Goal: Information Seeking & Learning: Check status

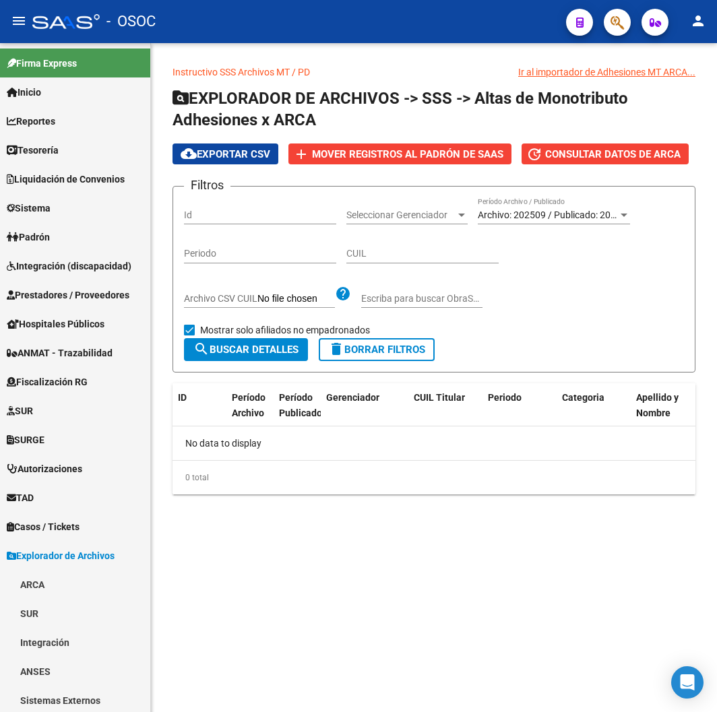
click at [166, 13] on div "- OSOC" at bounding box center [293, 22] width 523 height 30
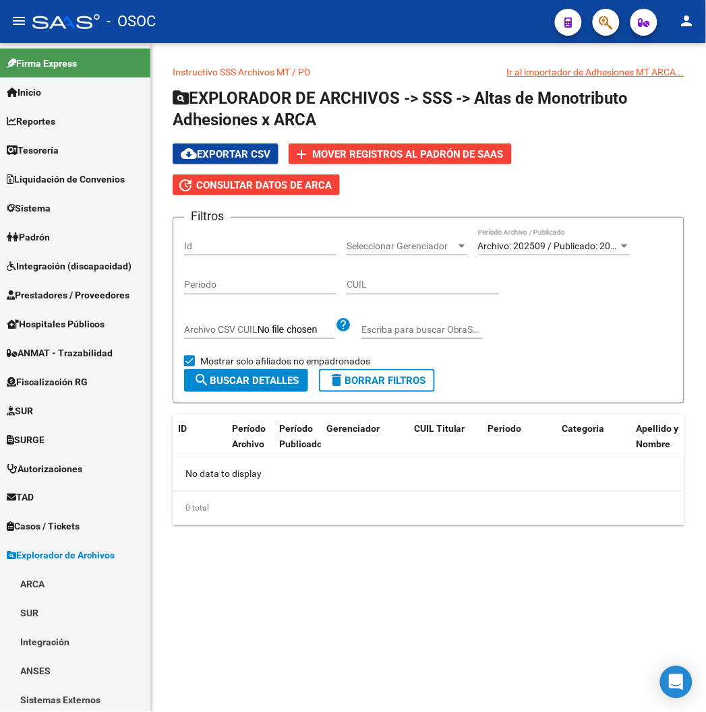
scroll to position [388, 0]
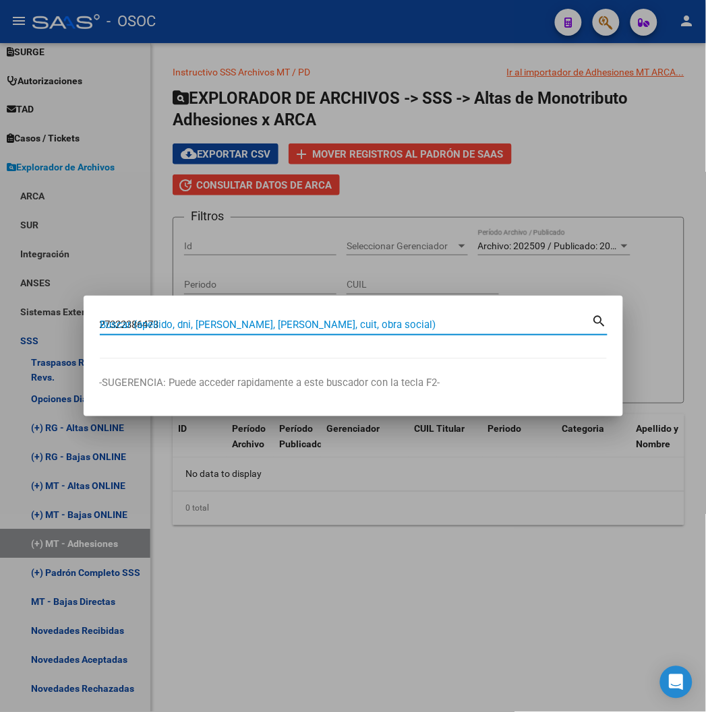
type input "27322386473"
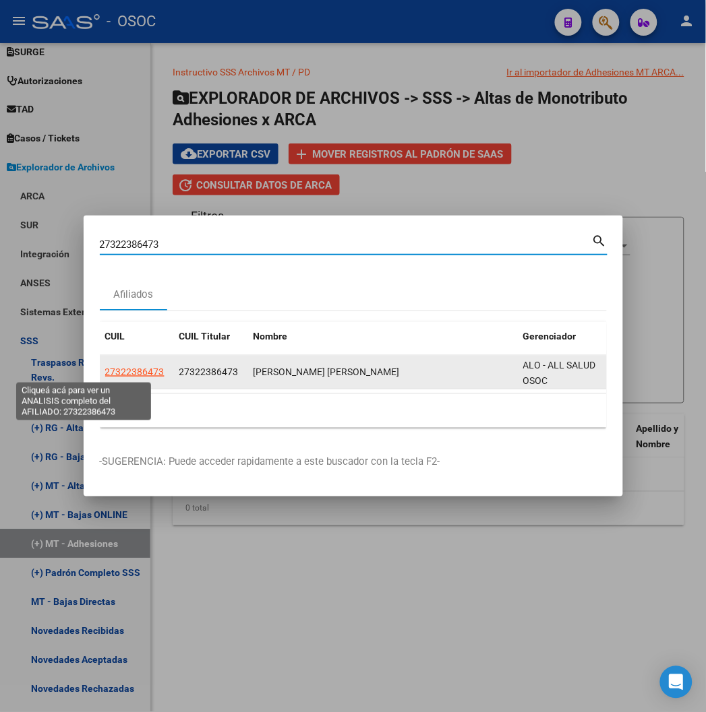
click at [105, 371] on span "27322386473" at bounding box center [134, 372] width 59 height 11
type textarea "27322386473"
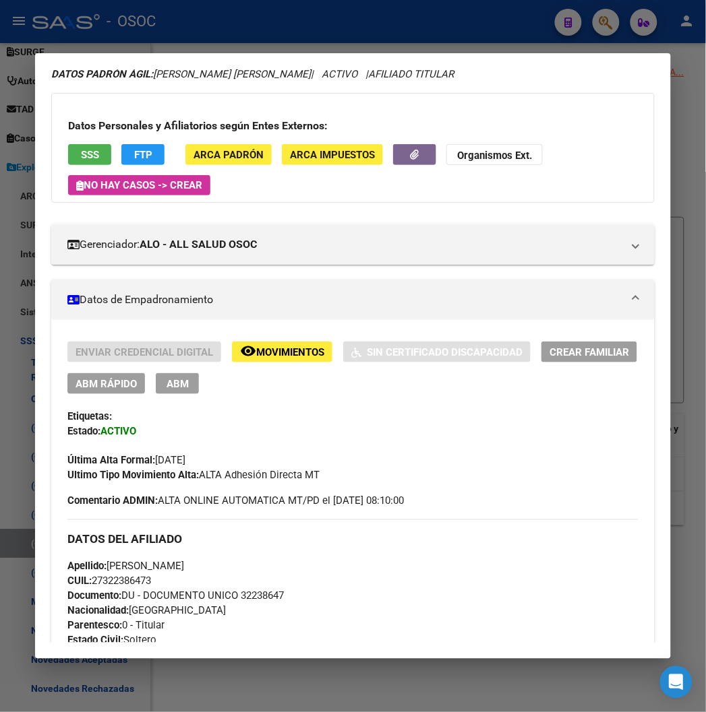
scroll to position [75, 0]
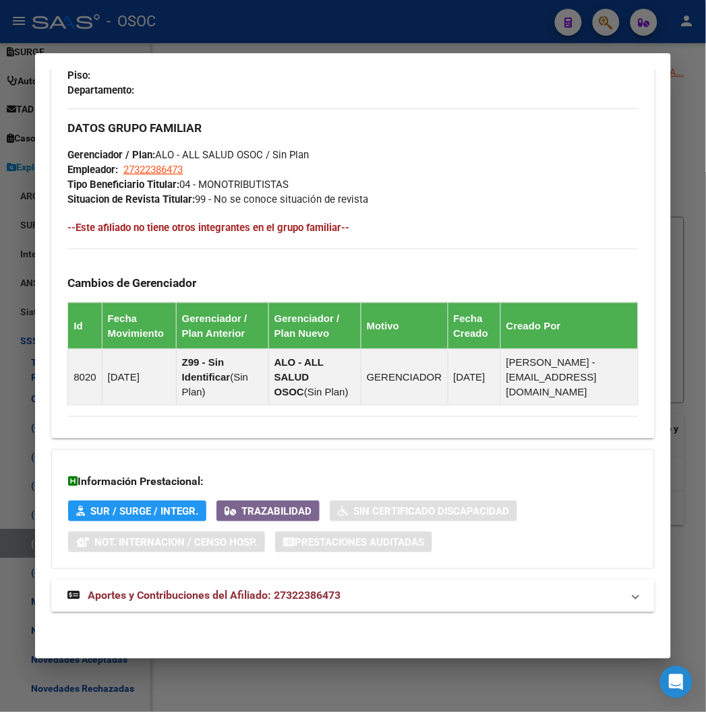
click at [224, 580] on mat-expansion-panel-header "Aportes y Contribuciones del Afiliado: 27322386473" at bounding box center [352, 596] width 602 height 32
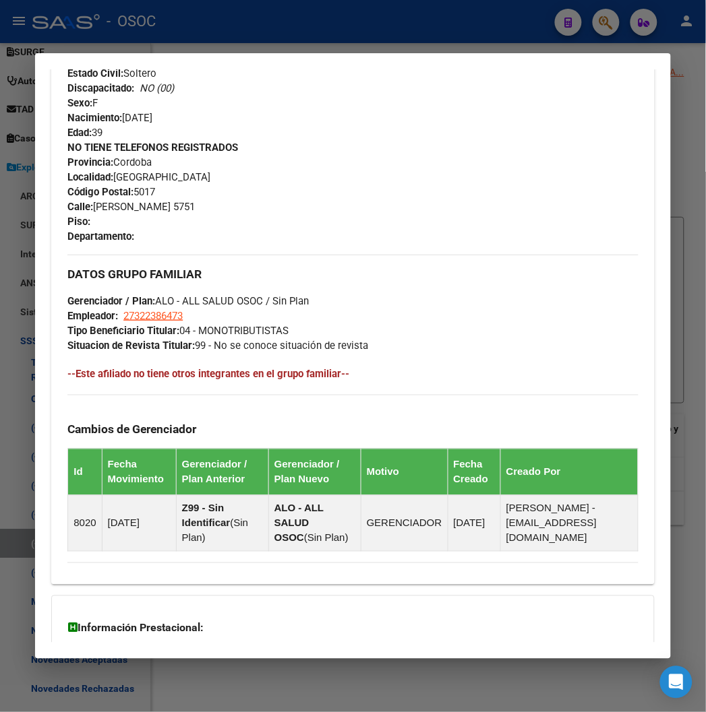
scroll to position [582, 0]
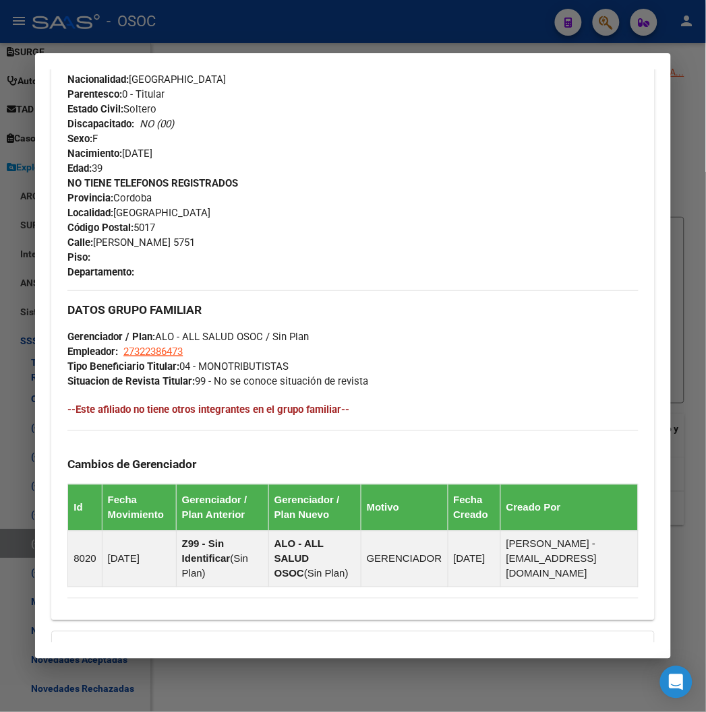
click at [201, 15] on div at bounding box center [353, 356] width 706 height 712
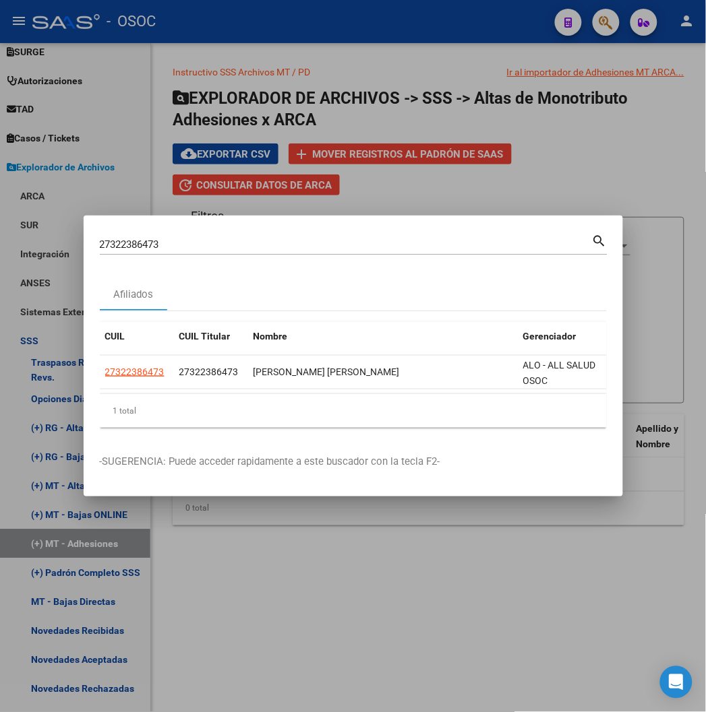
click at [201, 15] on div at bounding box center [353, 356] width 706 height 712
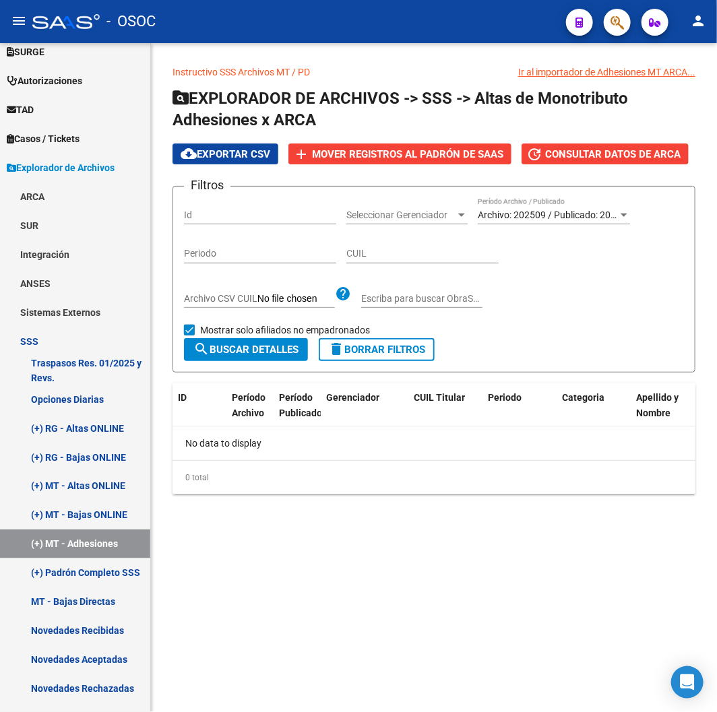
click at [201, 15] on div "- OSOC" at bounding box center [293, 22] width 523 height 30
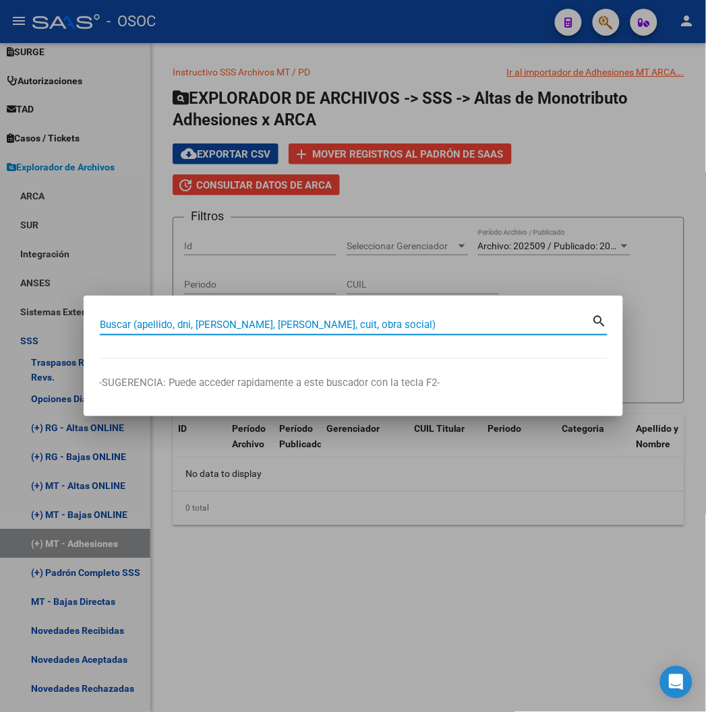
paste input "31246187"
type input "31246187"
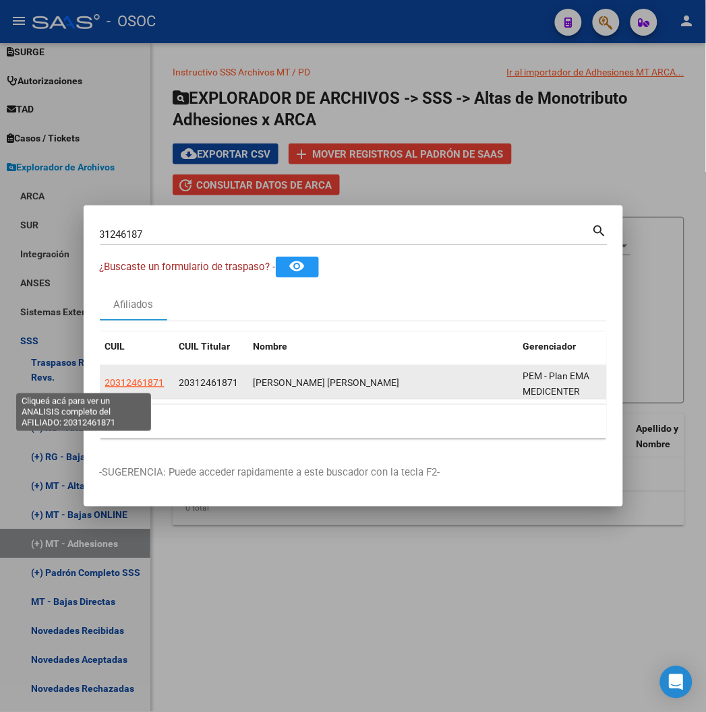
click at [105, 379] on span "20312461871" at bounding box center [134, 382] width 59 height 11
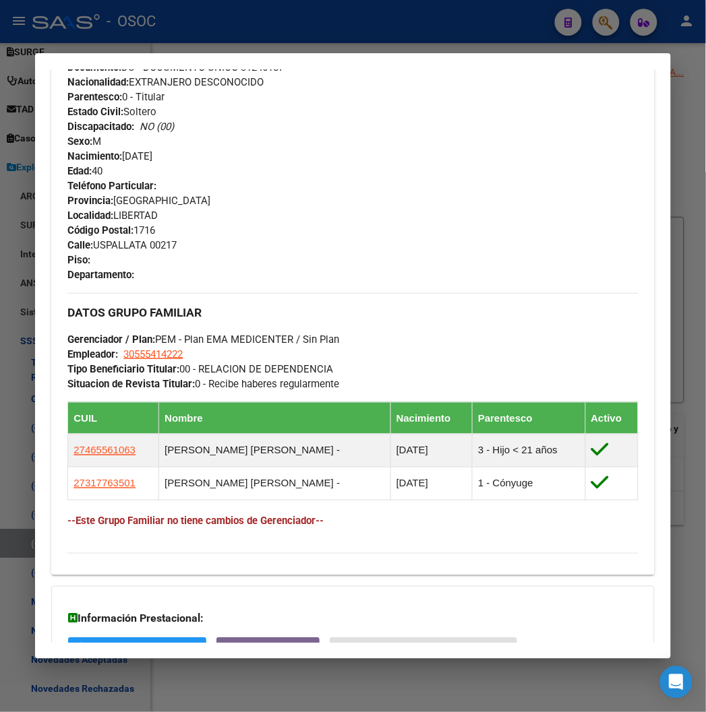
scroll to position [716, 0]
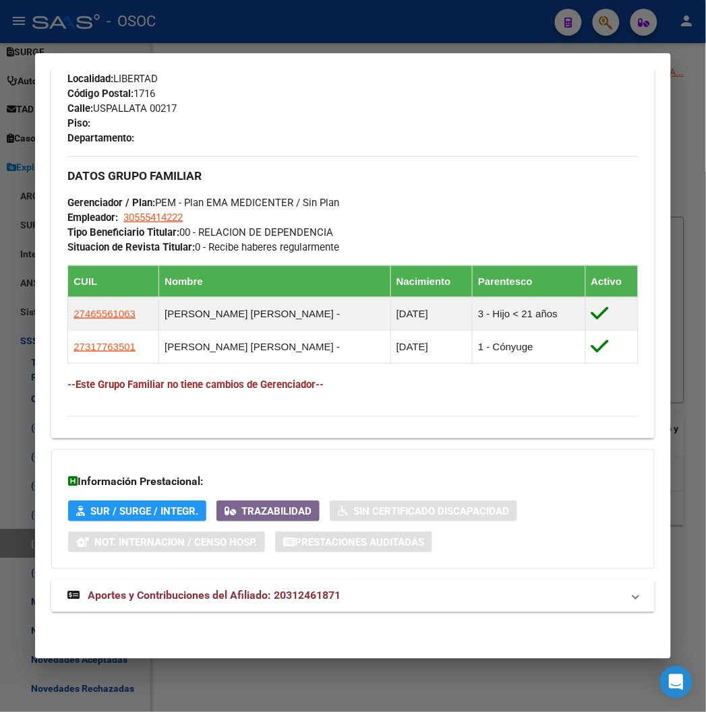
click at [246, 587] on mat-expansion-panel-header "Aportes y Contribuciones del Afiliado: 20312461871" at bounding box center [352, 596] width 602 height 32
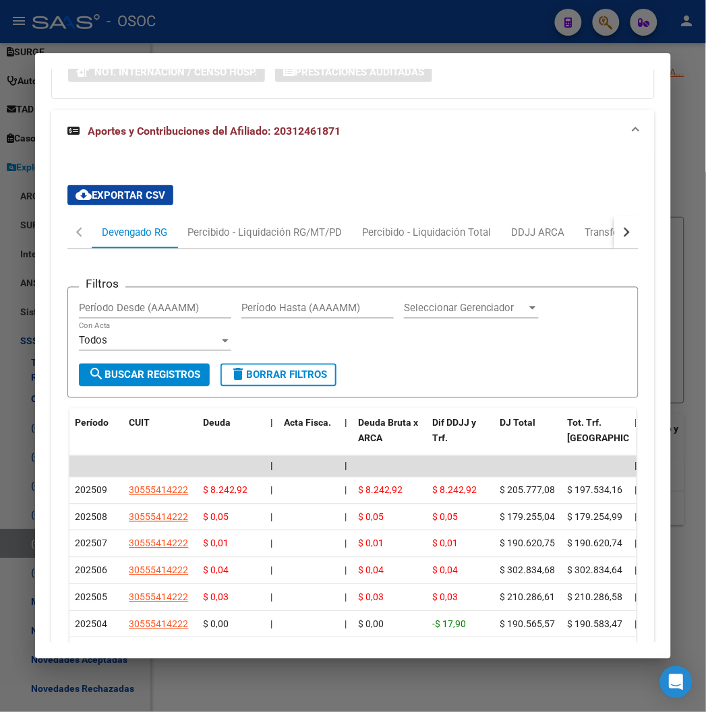
scroll to position [1306, 0]
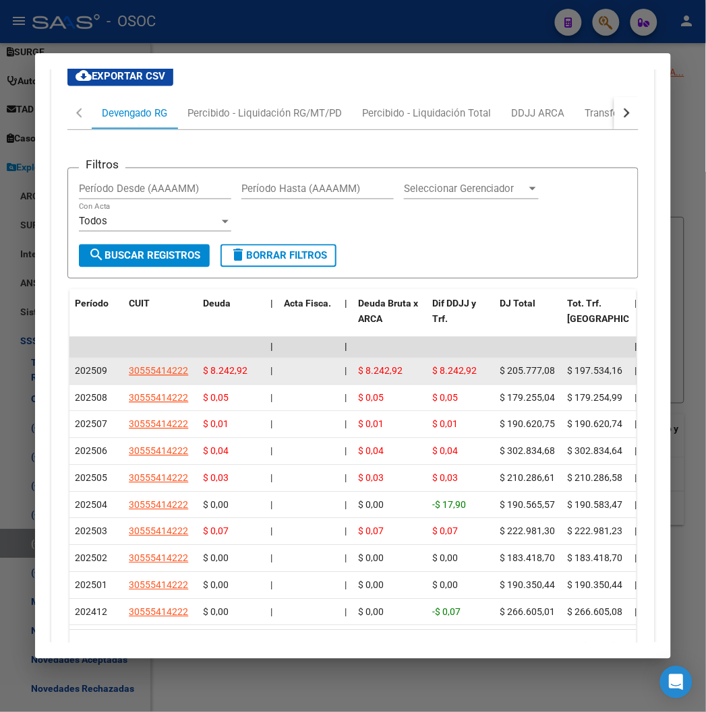
click at [429, 379] on datatable-body-cell "$ 8.242,92" at bounding box center [460, 372] width 67 height 26
click at [432, 374] on span "$ 8.242,92" at bounding box center [454, 371] width 44 height 11
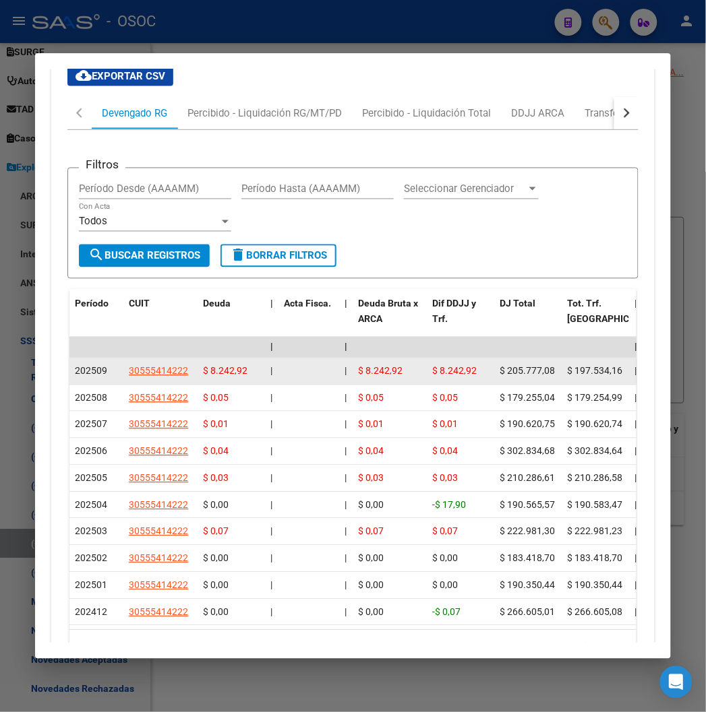
click at [432, 374] on span "$ 8.242,92" at bounding box center [454, 371] width 44 height 11
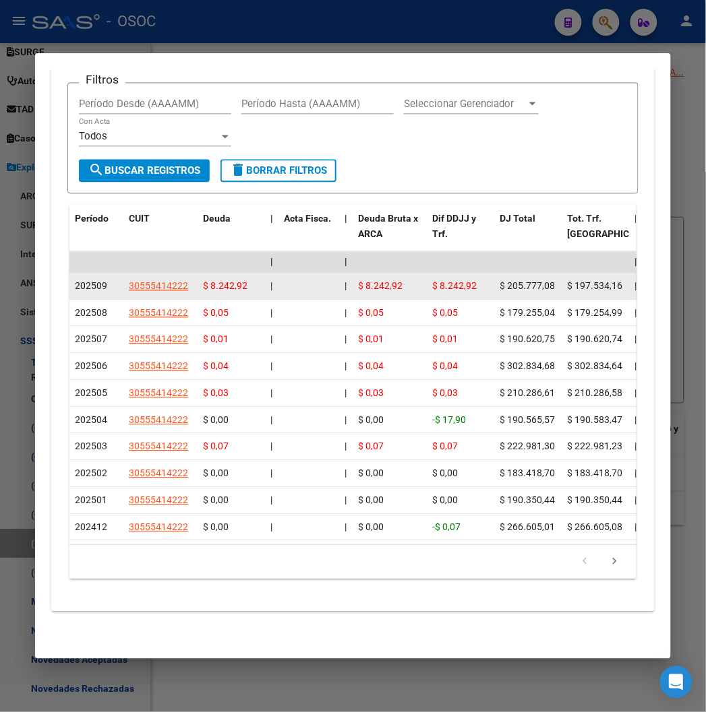
scroll to position [1407, 0]
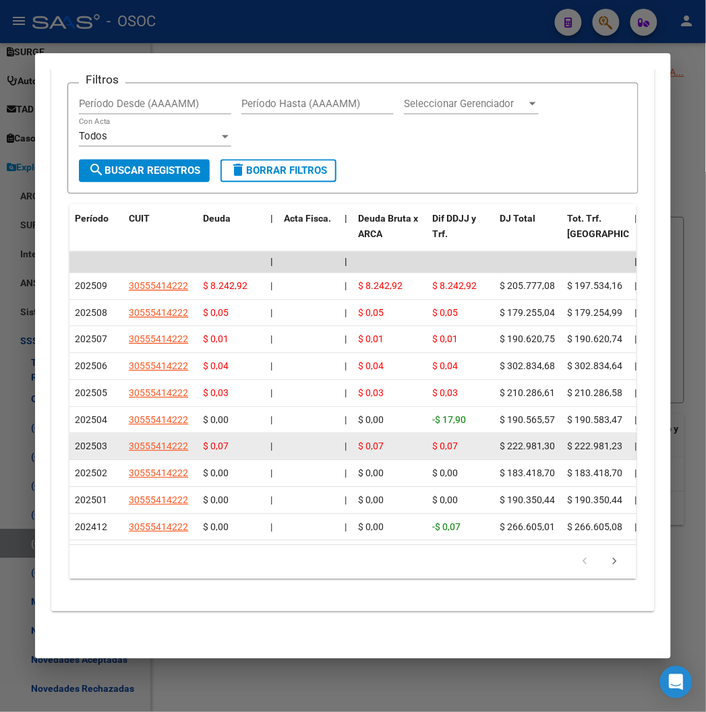
click at [494, 434] on datatable-body-cell "$ 222.981,30" at bounding box center [527, 447] width 67 height 26
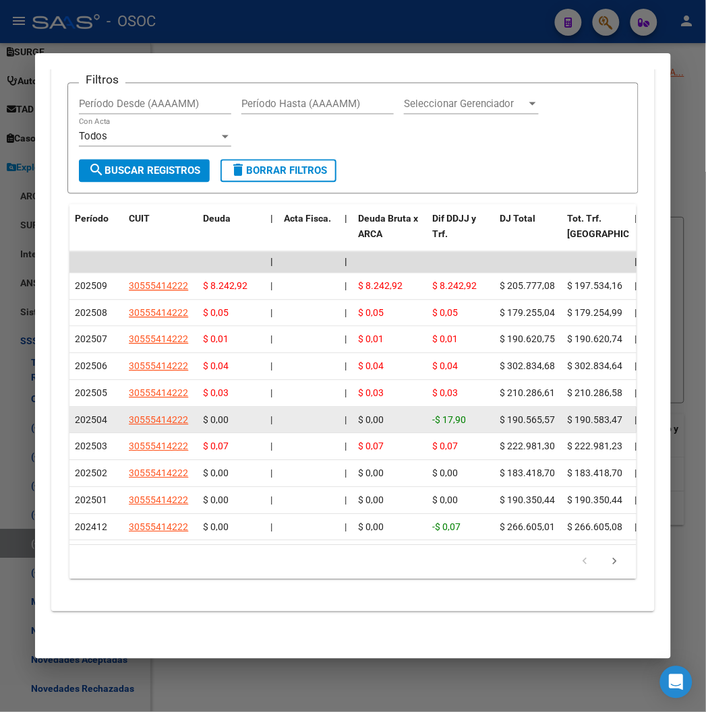
click at [499, 415] on span "$ 190.565,57" at bounding box center [526, 420] width 55 height 11
click at [510, 408] on datatable-body-cell "$ 190.565,57" at bounding box center [527, 421] width 67 height 26
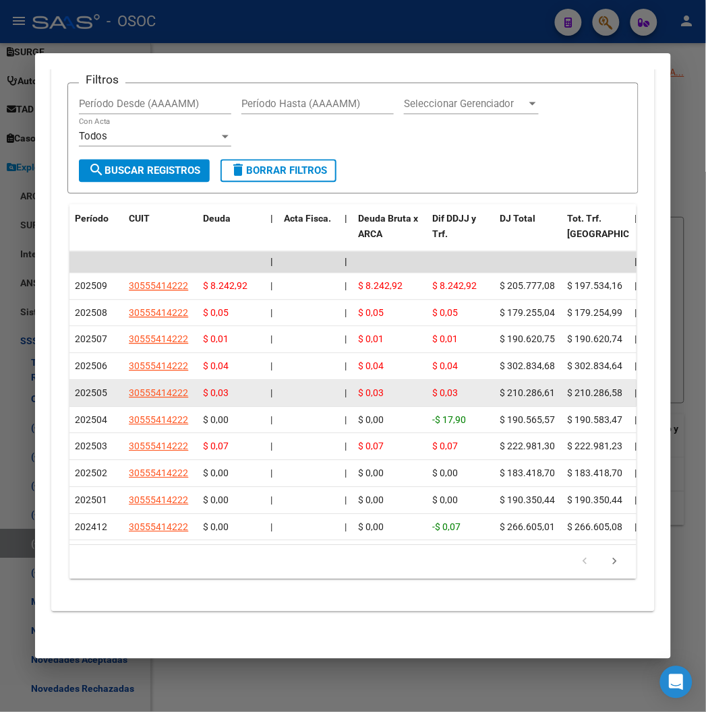
click at [501, 388] on span "$ 210.286,61" at bounding box center [526, 393] width 55 height 11
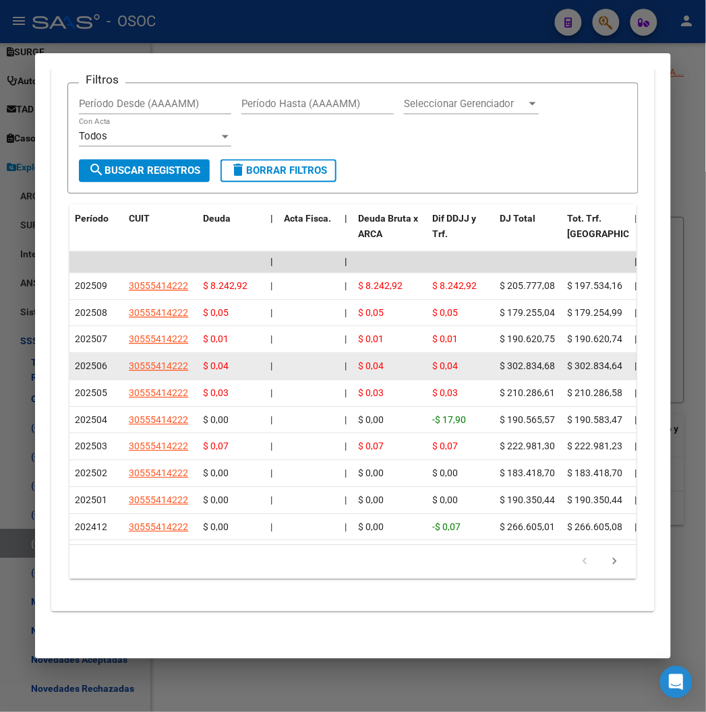
click at [511, 354] on datatable-body-cell "$ 302.834,68" at bounding box center [527, 367] width 67 height 26
click at [508, 361] on span "$ 302.834,68" at bounding box center [526, 366] width 55 height 11
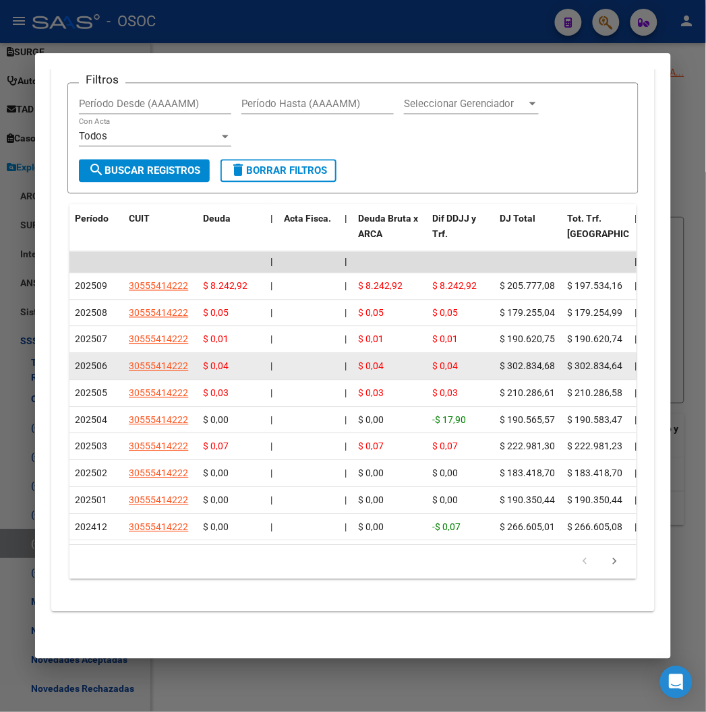
click at [508, 361] on span "$ 302.834,68" at bounding box center [526, 366] width 55 height 11
click at [502, 361] on span "$ 302.834,68" at bounding box center [526, 366] width 55 height 11
click at [499, 359] on div "$ 302.834,68" at bounding box center [527, 367] width 57 height 16
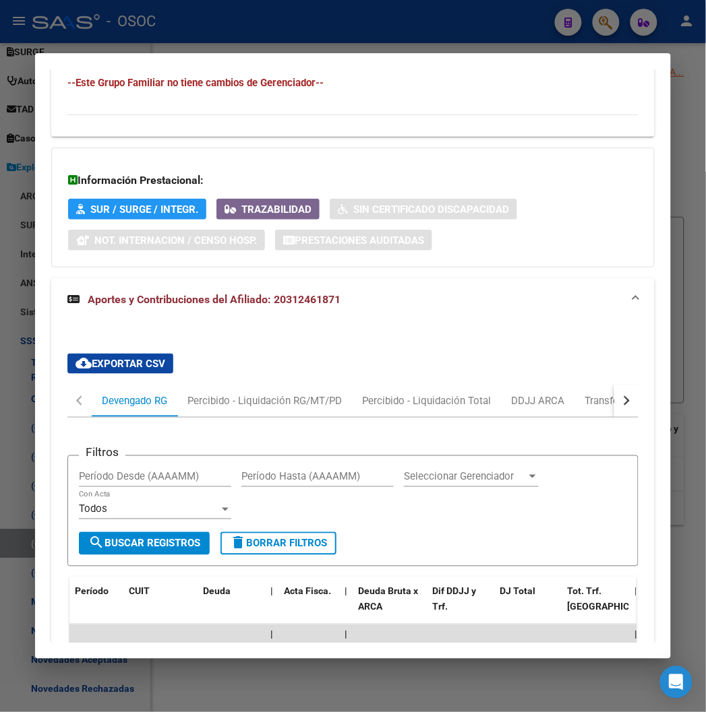
scroll to position [809, 0]
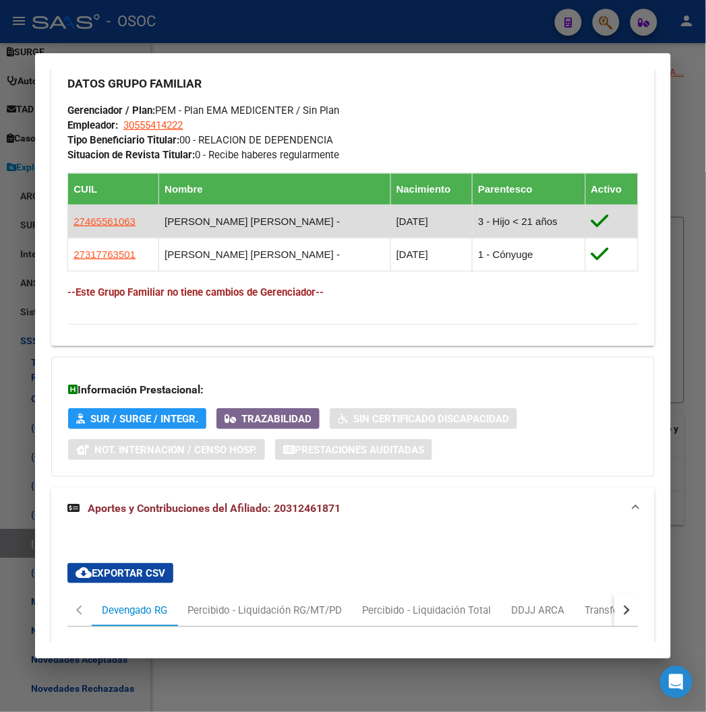
click at [76, 227] on app-link-go-to "27465561063" at bounding box center [104, 221] width 62 height 15
click at [74, 227] on app-link-go-to "27465561063" at bounding box center [104, 221] width 62 height 15
click at [73, 220] on span "27465561063" at bounding box center [104, 221] width 62 height 11
type textarea "27465561063"
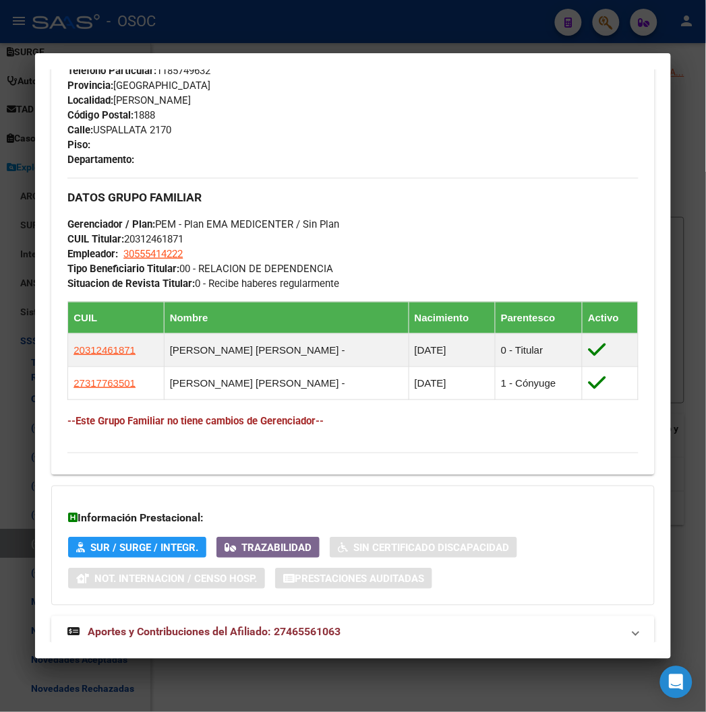
scroll to position [749, 0]
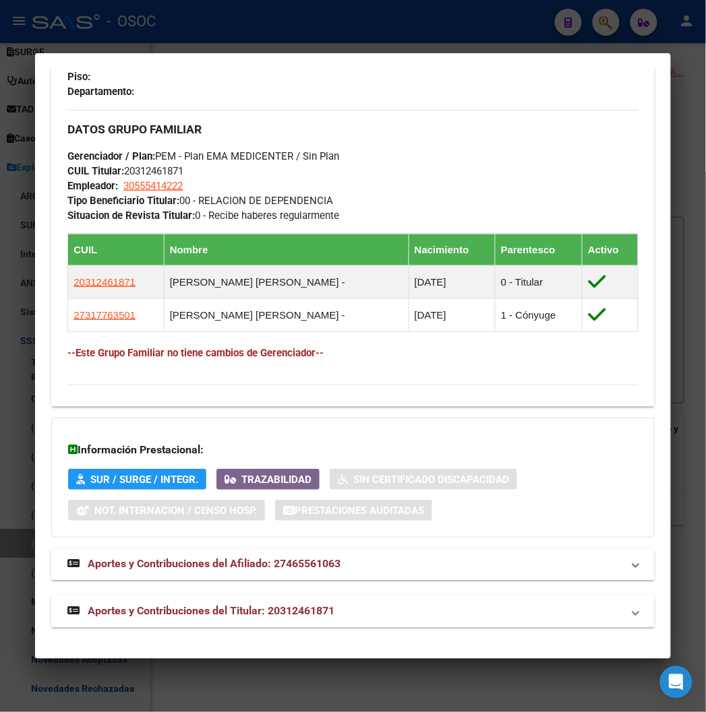
click at [163, 615] on span "Aportes y Contribuciones del Titular: 20312461871" at bounding box center [211, 611] width 247 height 13
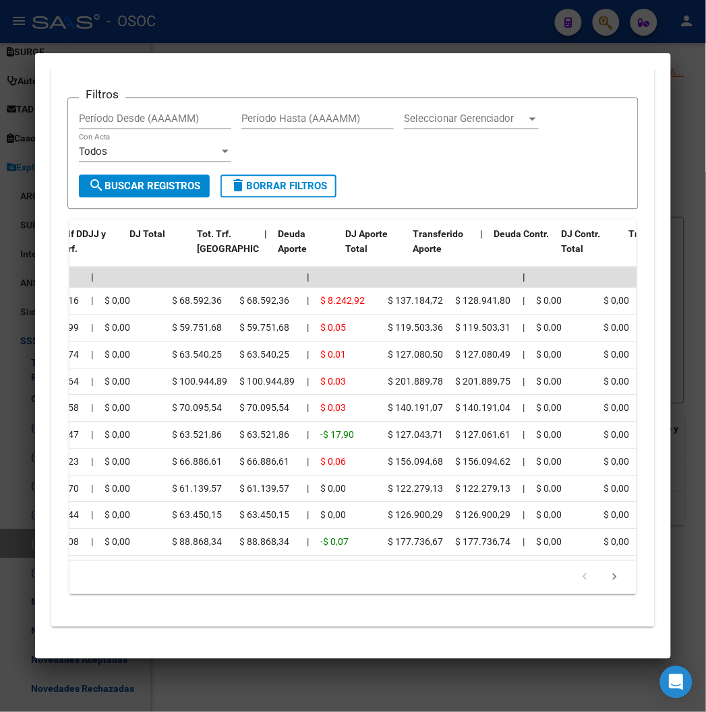
scroll to position [0, 0]
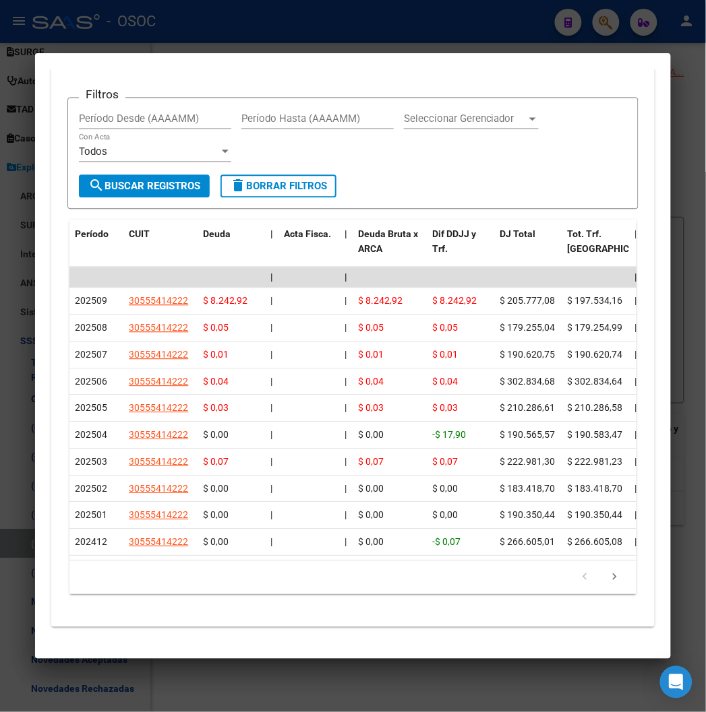
click at [287, 14] on div at bounding box center [353, 356] width 706 height 712
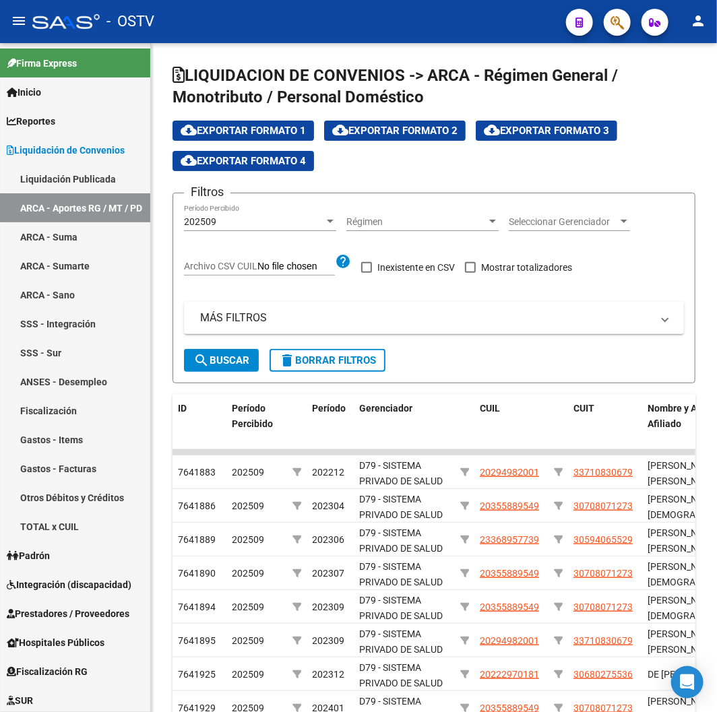
click at [292, 34] on div "- OSTV" at bounding box center [293, 22] width 523 height 30
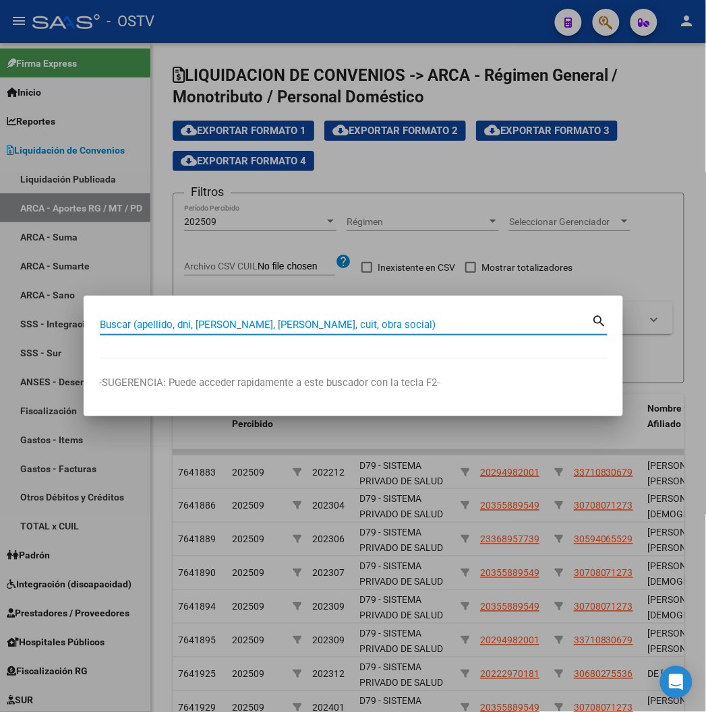
paste input "32155597"
type input "32155597"
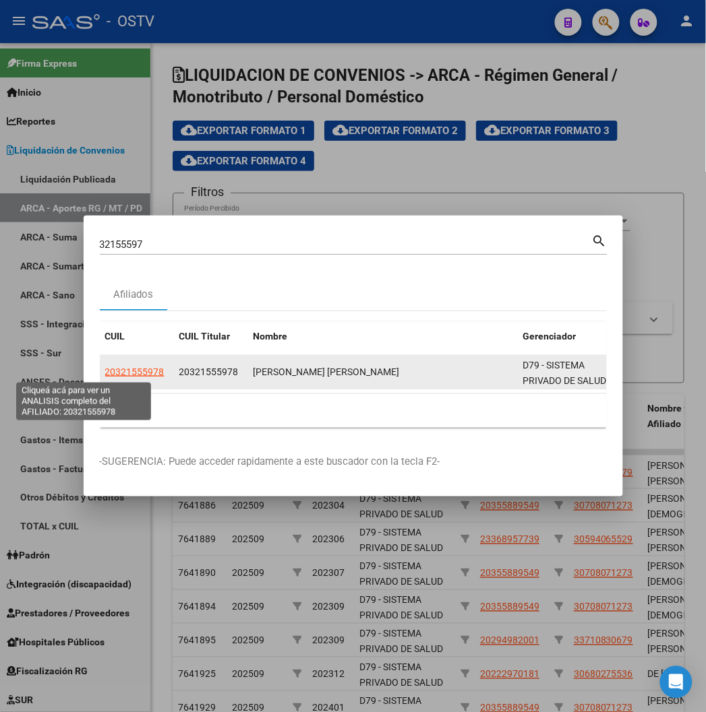
click at [105, 372] on span "20321555978" at bounding box center [134, 372] width 59 height 11
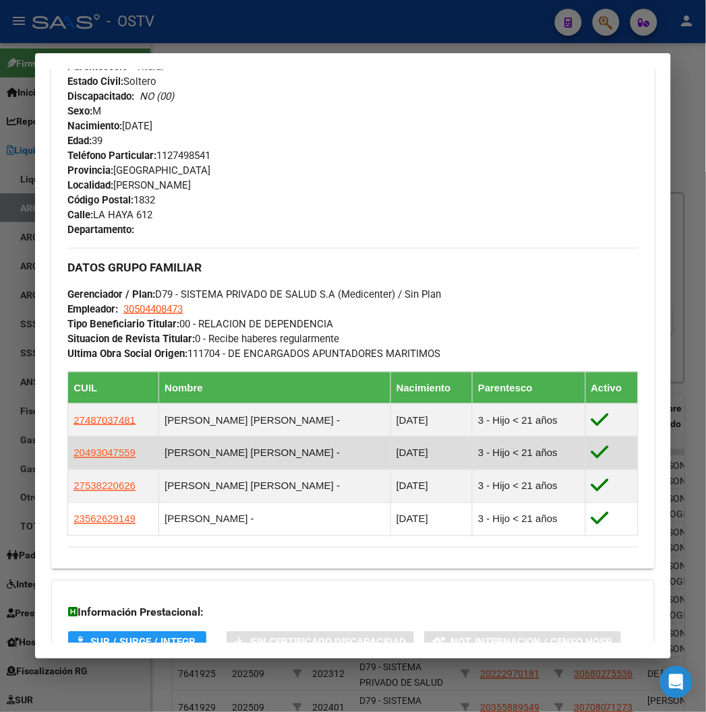
scroll to position [740, 0]
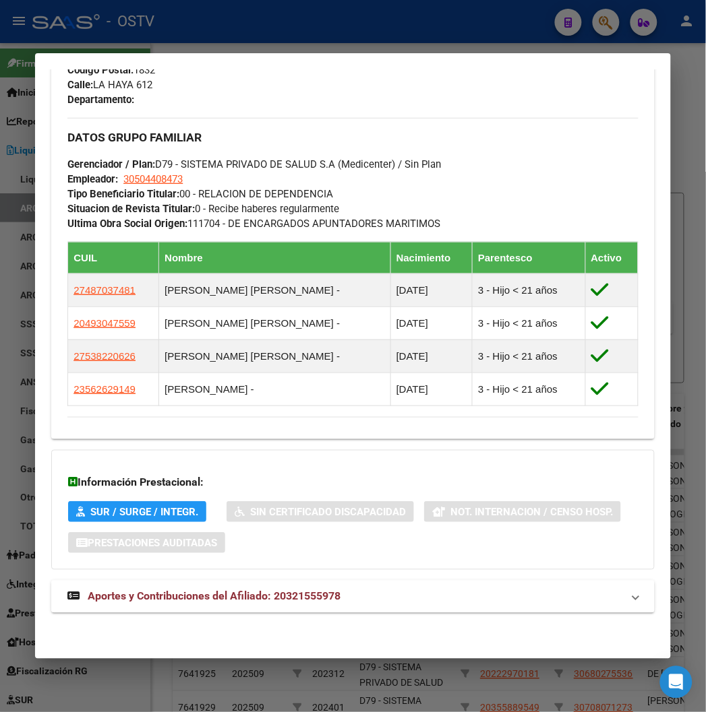
click at [223, 590] on span "Aportes y Contribuciones del Afiliado: 20321555978" at bounding box center [214, 596] width 253 height 13
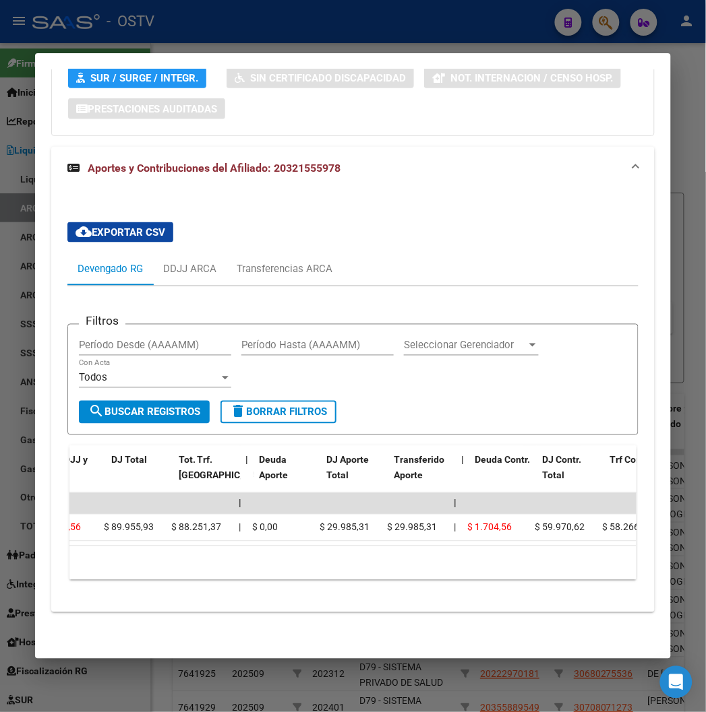
scroll to position [0, 388]
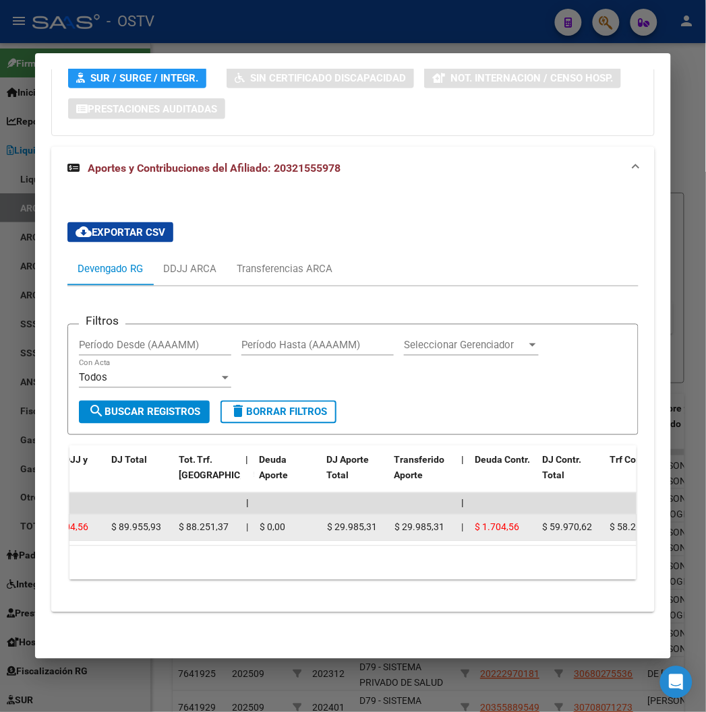
click at [182, 522] on span "$ 88.251,37" at bounding box center [204, 527] width 50 height 11
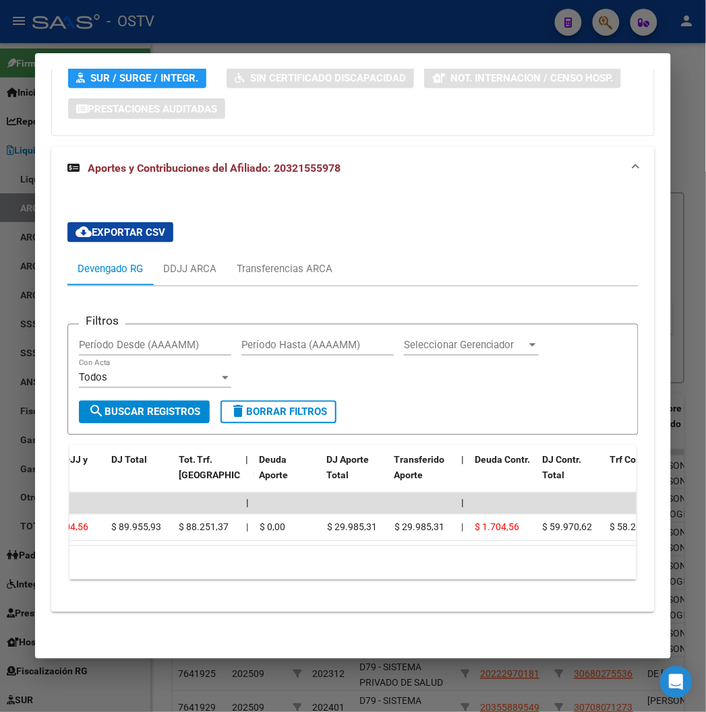
drag, startPoint x: 204, startPoint y: 555, endPoint x: 176, endPoint y: 549, distance: 28.8
click at [176, 549] on div "10 total 1" at bounding box center [352, 564] width 566 height 34
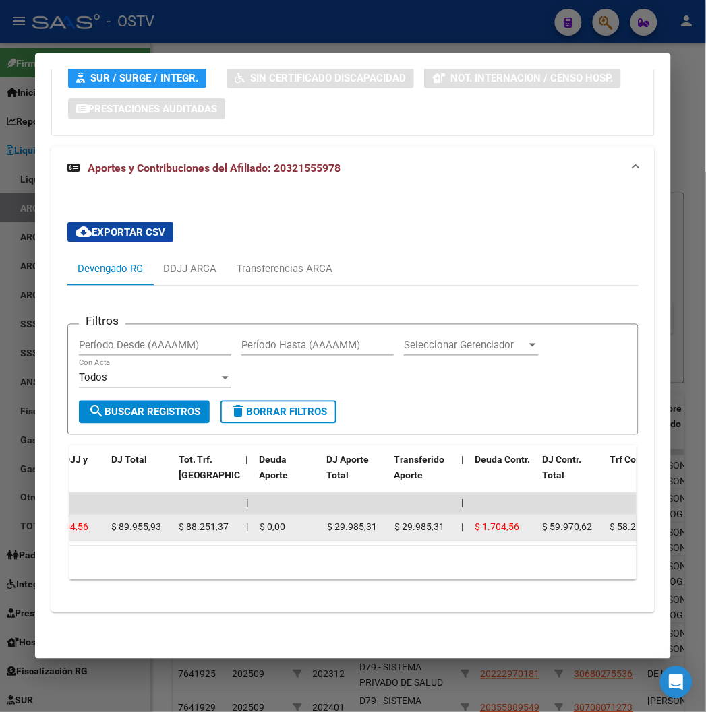
click at [327, 522] on span "$ 29.985,31" at bounding box center [352, 527] width 50 height 11
click at [329, 524] on div "$ 29.985,31" at bounding box center [355, 528] width 57 height 16
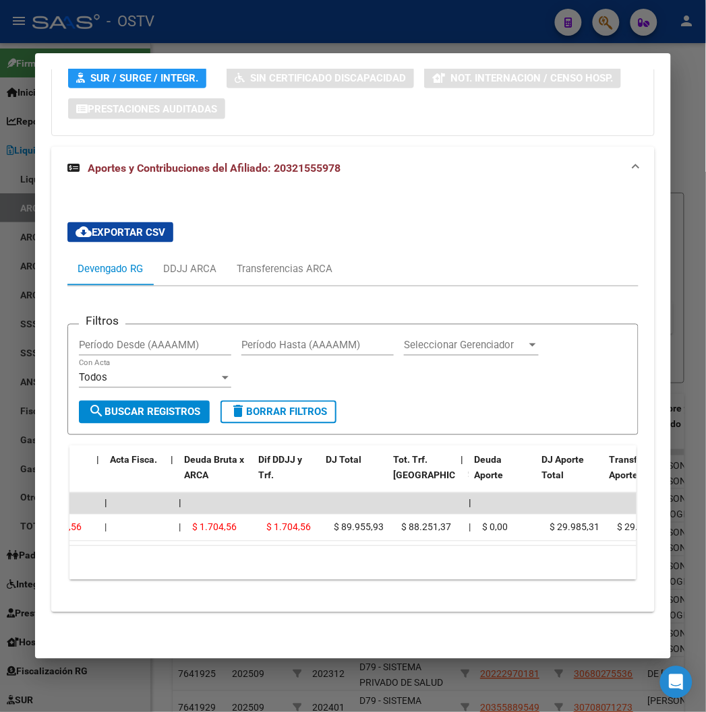
scroll to position [0, 113]
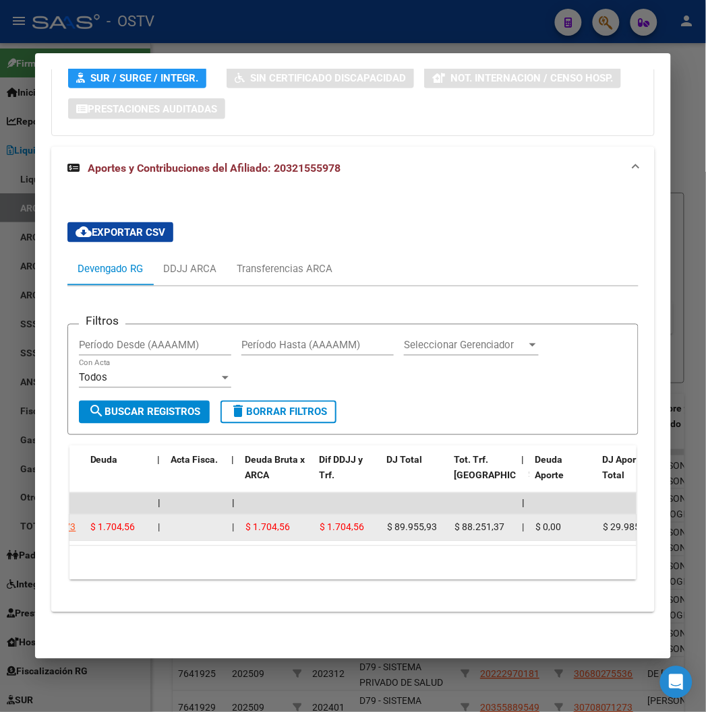
click at [319, 522] on span "$ 1.704,56" at bounding box center [341, 527] width 44 height 11
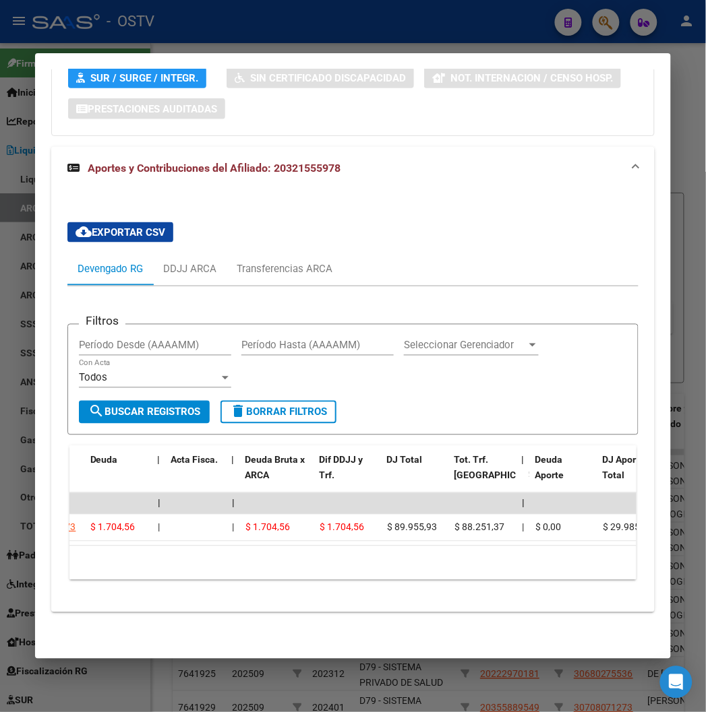
drag, startPoint x: 142, startPoint y: 530, endPoint x: 59, endPoint y: 530, distance: 82.9
click at [59, 532] on datatable-selection "| | | | | | | | | | | | | 202509 30504408473 $ 1.704,56 | | $ 1.704,56 $ 1.704,…" at bounding box center [254, 538] width 594 height 12
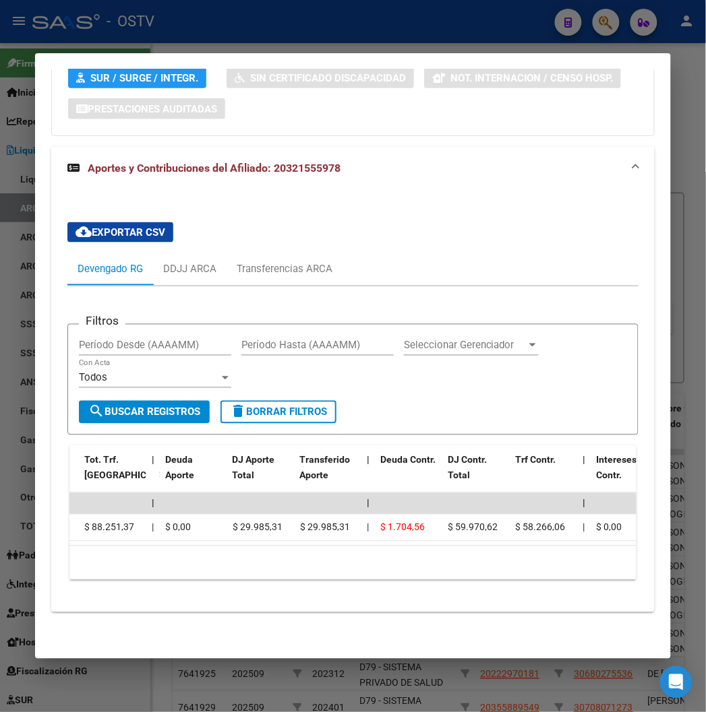
scroll to position [0, 490]
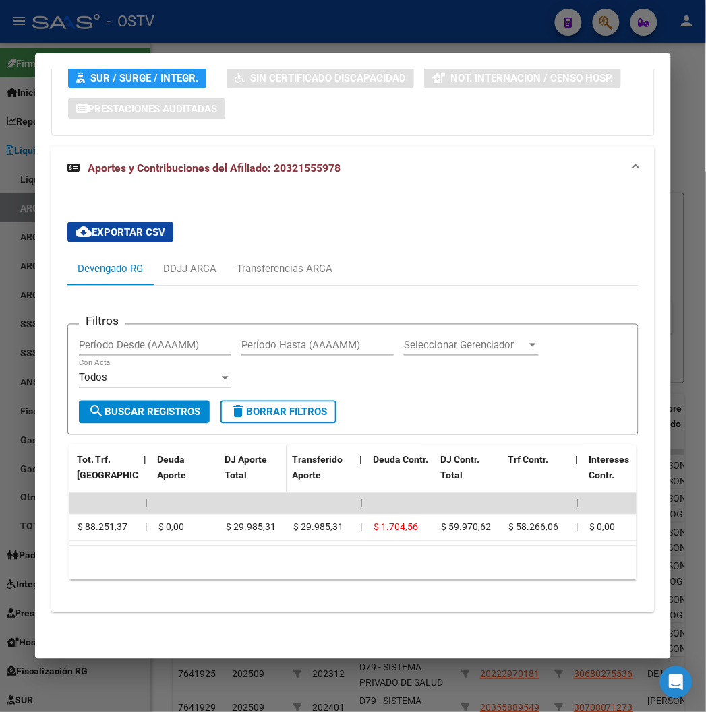
click at [225, 458] on span "DJ Aporte Total" at bounding box center [246, 468] width 42 height 26
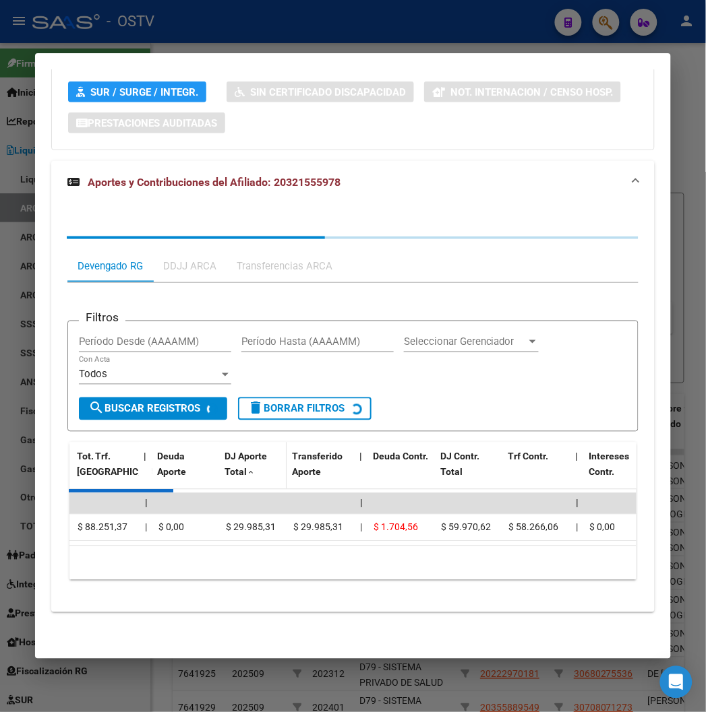
click at [225, 458] on span "DJ Aporte Total" at bounding box center [246, 465] width 42 height 26
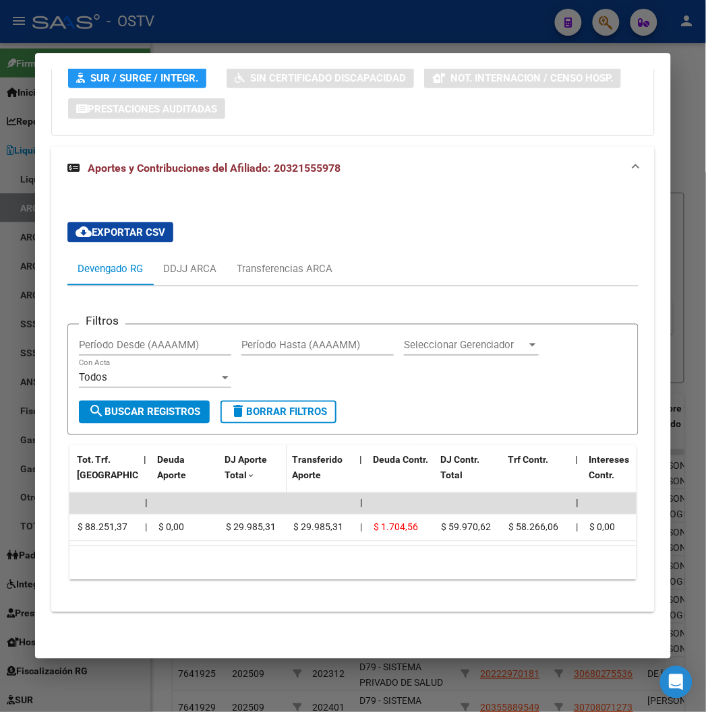
click at [225, 458] on span "DJ Aporte Total" at bounding box center [246, 468] width 42 height 26
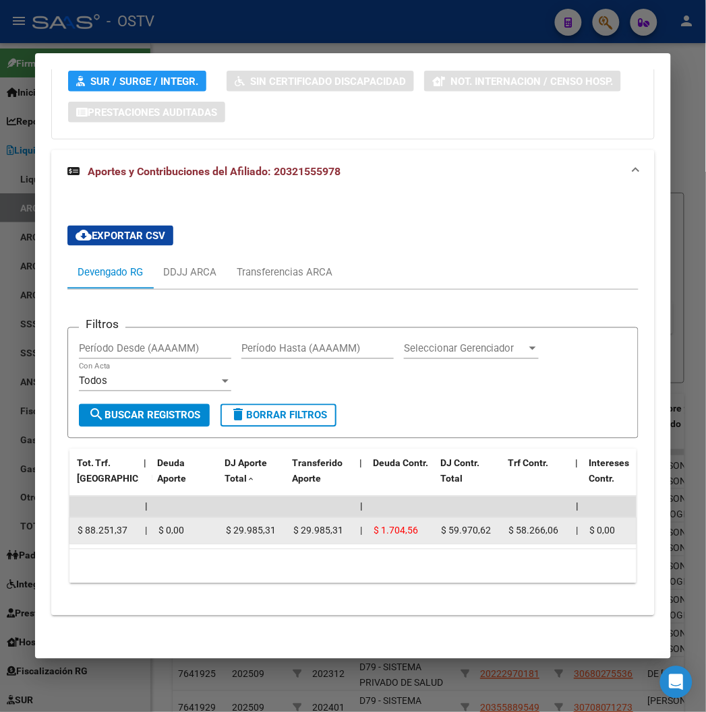
scroll to position [1185, 0]
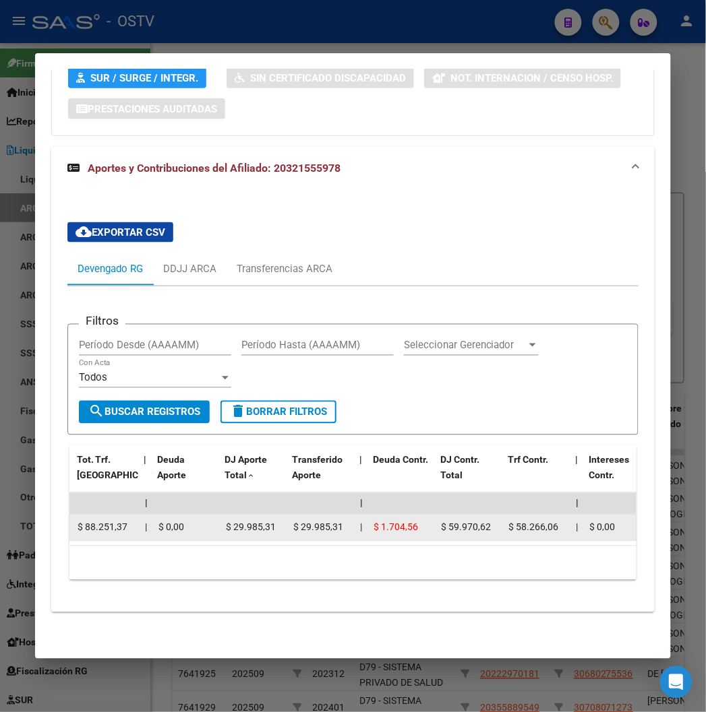
click at [225, 522] on span "$ 29.985,31" at bounding box center [250, 527] width 50 height 11
copy span "$ 29.985,31"
click at [89, 522] on span "$ 88.251,37" at bounding box center [102, 527] width 50 height 11
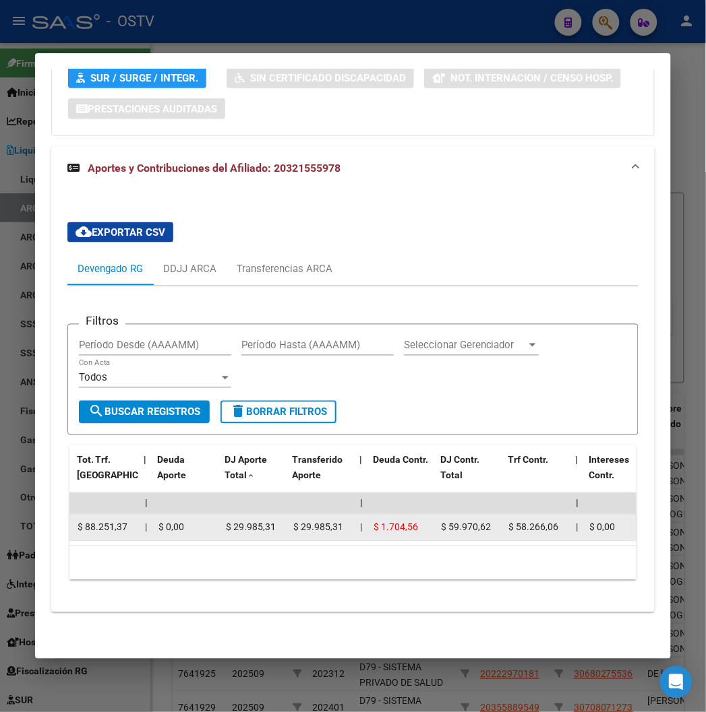
click at [89, 522] on span "$ 88.251,37" at bounding box center [102, 527] width 50 height 11
copy span "$ 88.251,37"
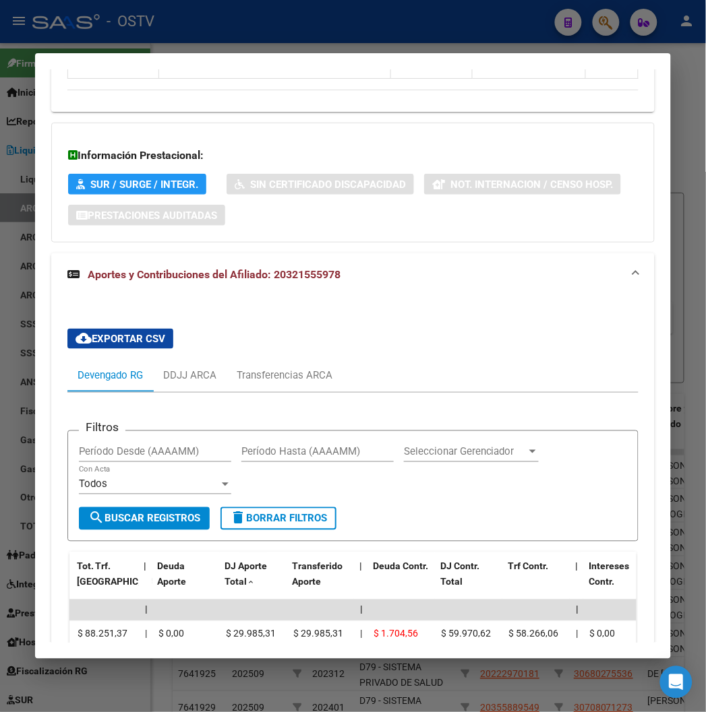
scroll to position [886, 0]
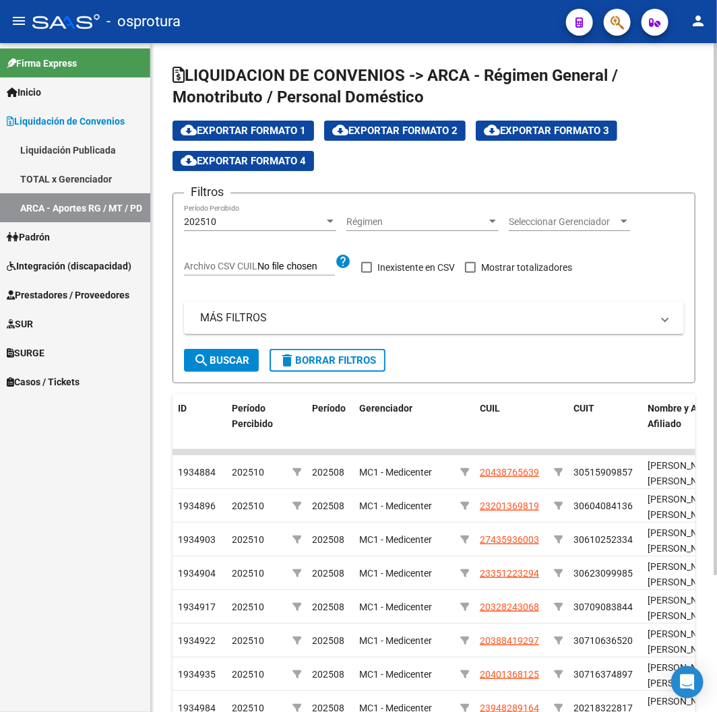
click at [569, 55] on div "LIQUIDACION DE CONVENIOS -> ARCA - Régimen General / Monotributo / Personal Dom…" at bounding box center [434, 458] width 566 height 831
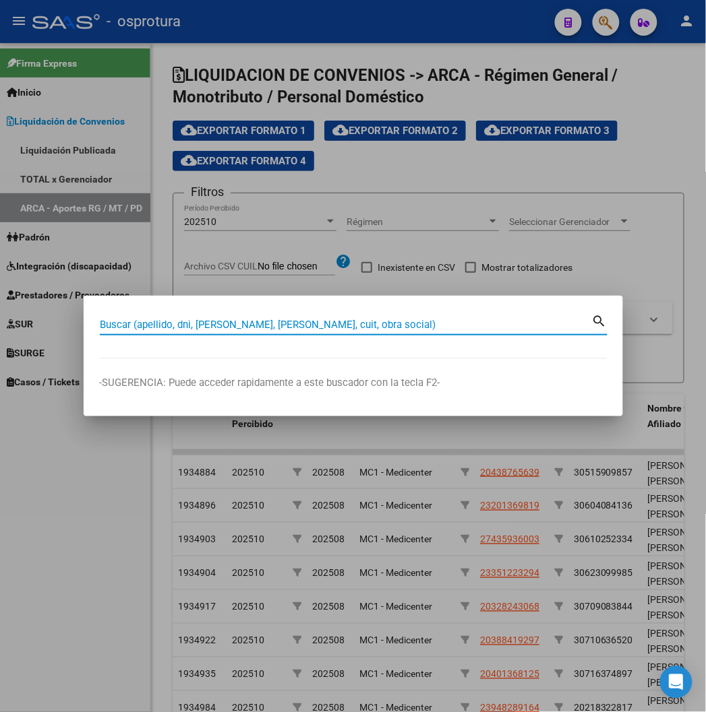
paste input "26074789"
type input "26074789"
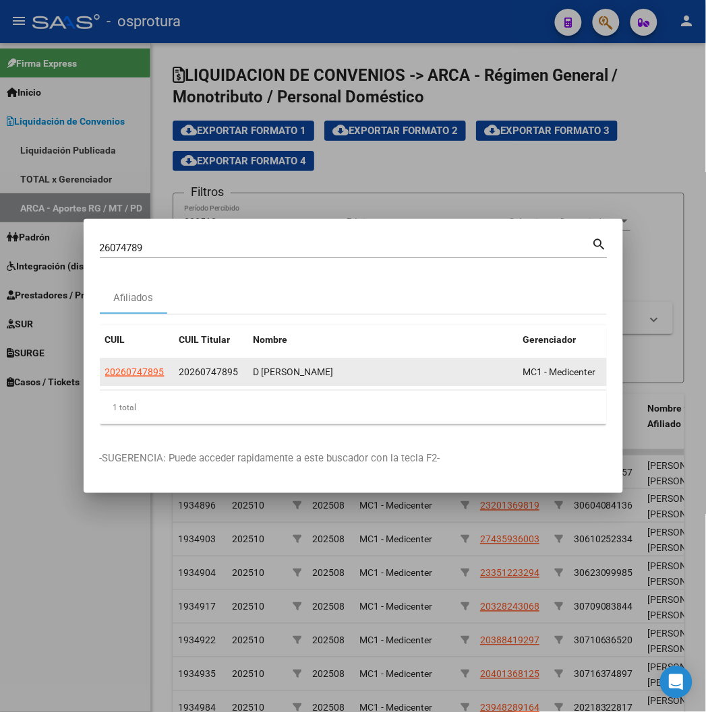
click at [100, 380] on datatable-body-cell "20260747895" at bounding box center [137, 372] width 74 height 26
click at [105, 379] on app-link-go-to "20260747895" at bounding box center [134, 373] width 59 height 16
click at [105, 373] on span "20260747895" at bounding box center [134, 372] width 59 height 11
copy span "20260747895"
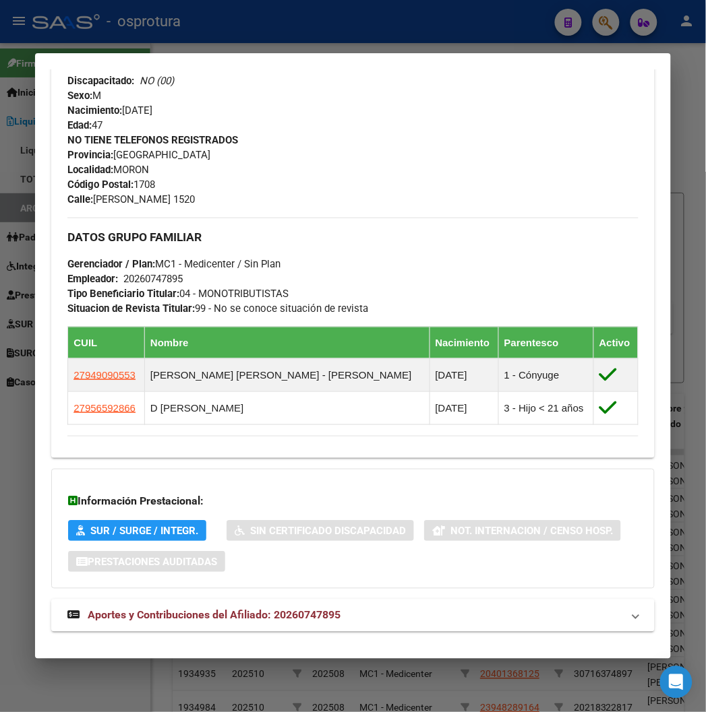
scroll to position [588, 0]
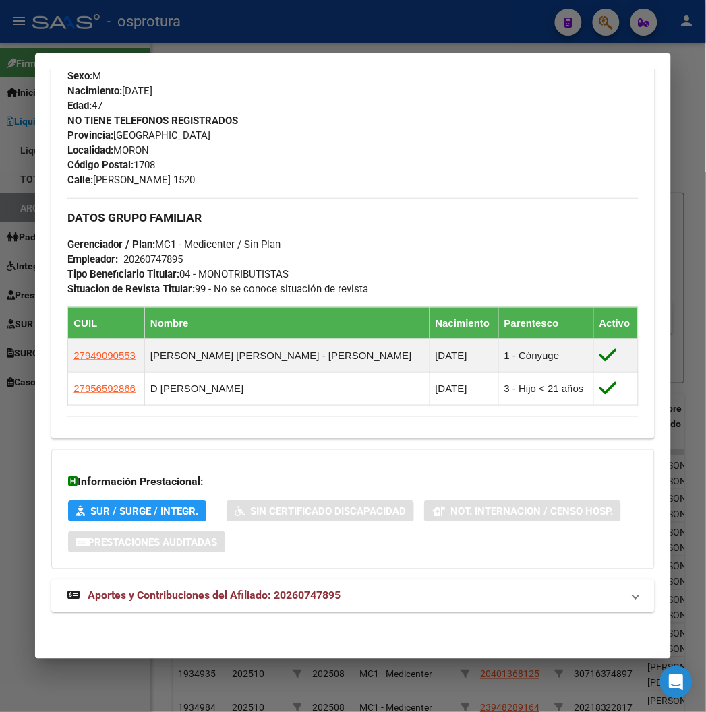
click at [174, 595] on span "Aportes y Contribuciones del Afiliado: 20260747895" at bounding box center [214, 596] width 253 height 13
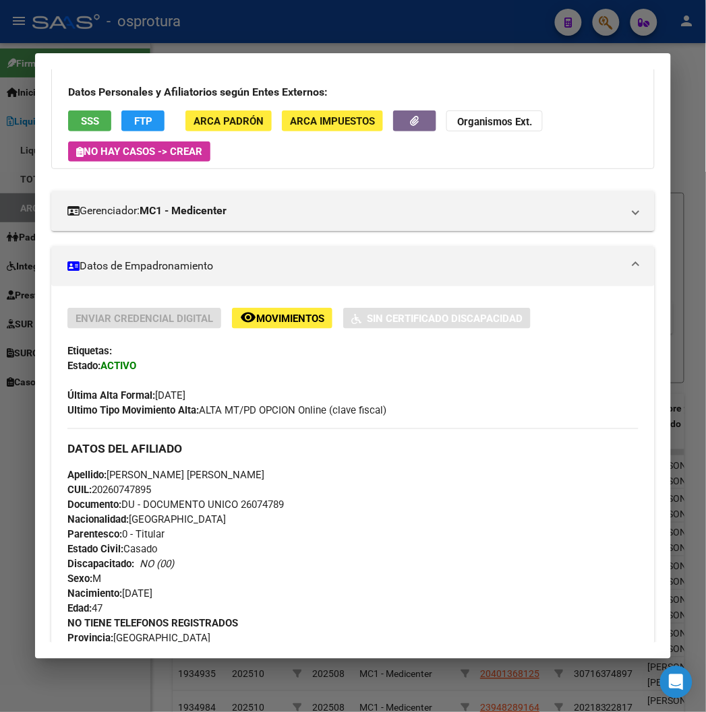
scroll to position [0, 0]
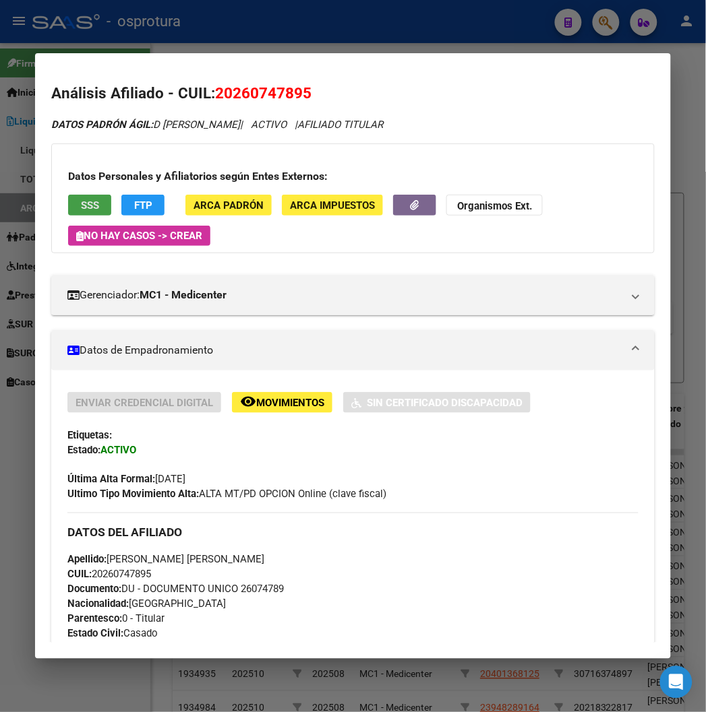
click at [88, 204] on button "SSS" at bounding box center [89, 205] width 43 height 21
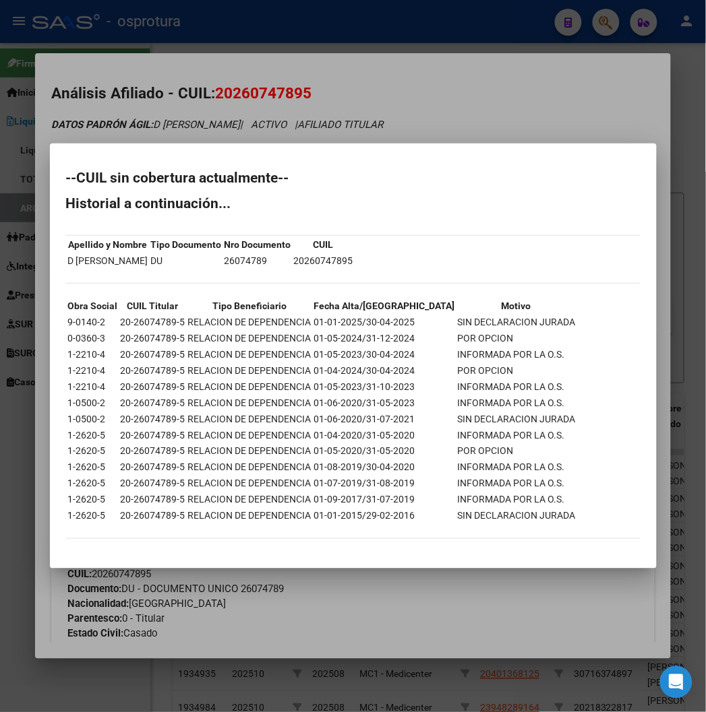
click at [272, 116] on div at bounding box center [353, 356] width 706 height 712
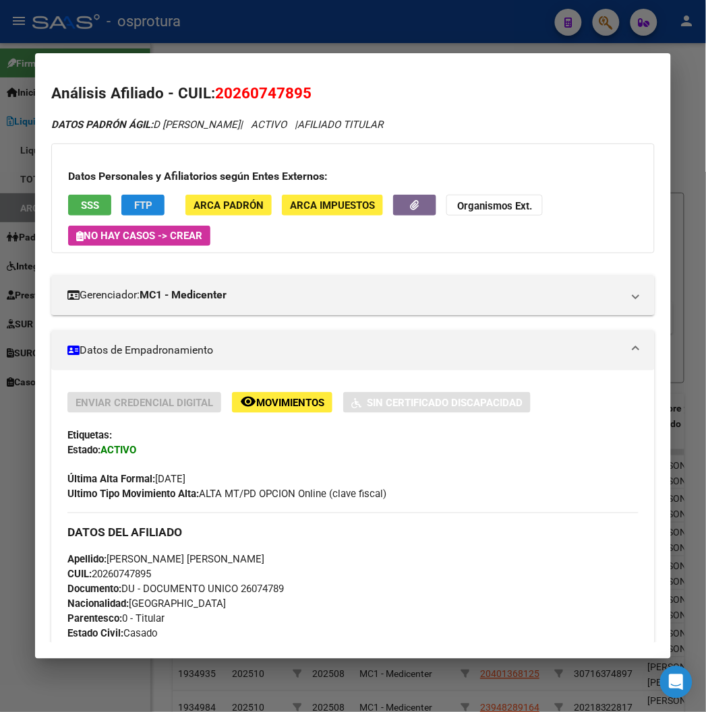
click at [134, 206] on span "FTP" at bounding box center [143, 205] width 18 height 12
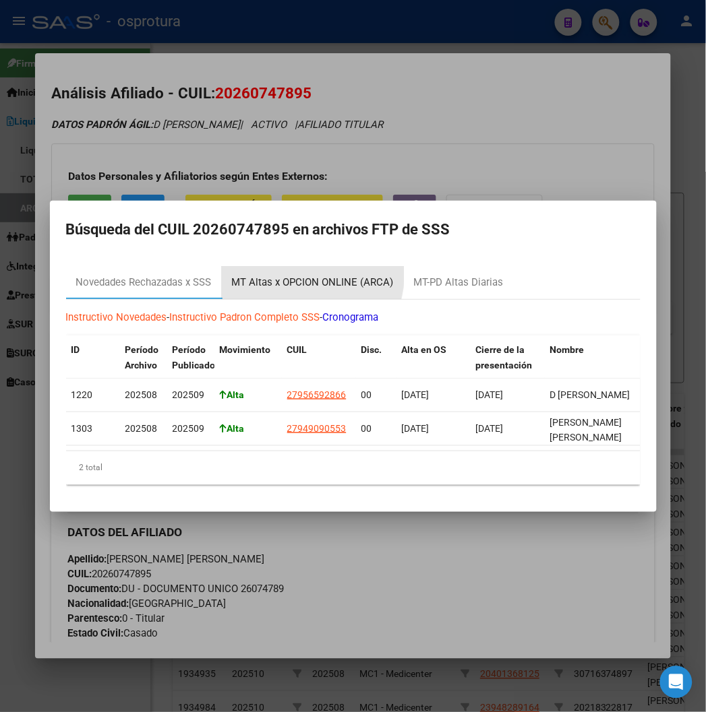
click at [243, 267] on div "MT Altas x OPCION ONLINE (ARCA)" at bounding box center [313, 283] width 182 height 32
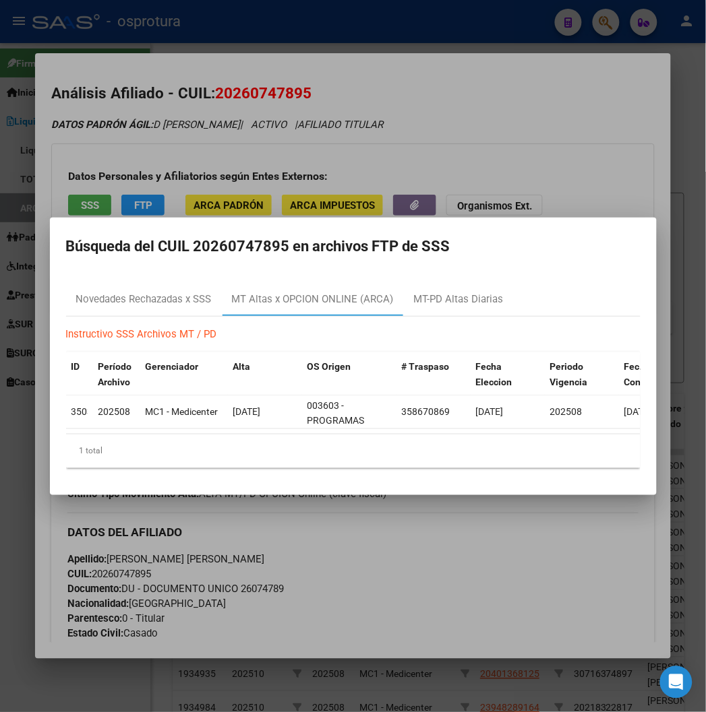
click at [473, 142] on div at bounding box center [353, 356] width 706 height 712
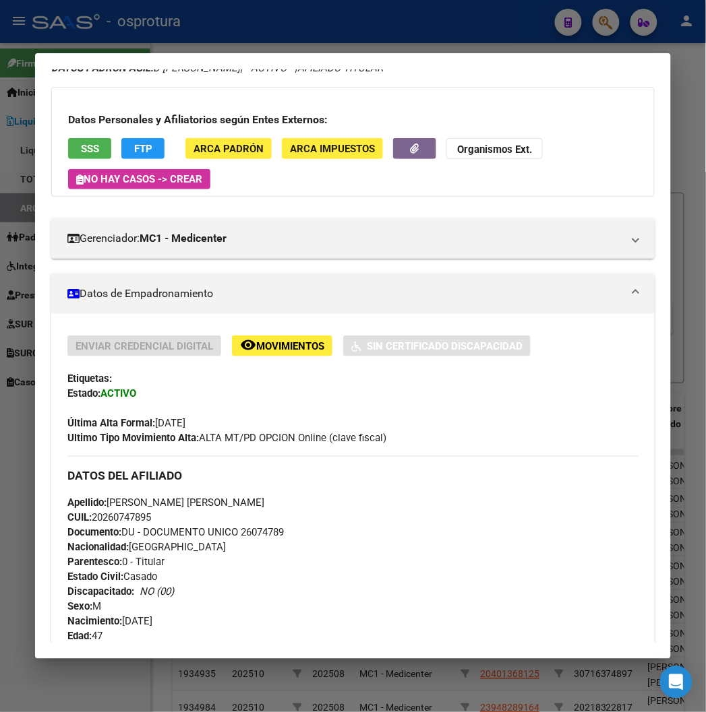
scroll to position [150, 0]
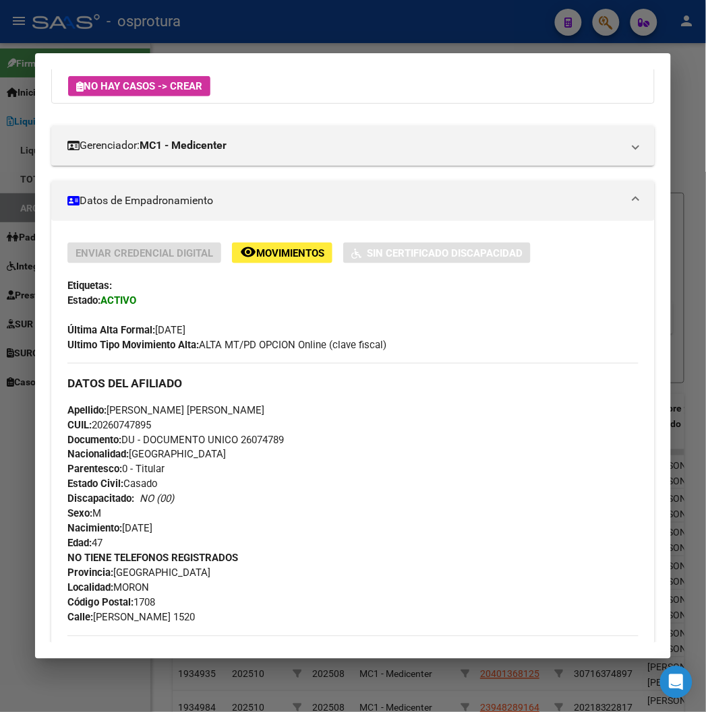
click at [243, 430] on div "Apellido: LUIS ARIEL D ALESSANDRO CUIL: 20260747895 Documento: DU - DOCUMENTO U…" at bounding box center [352, 477] width 570 height 148
click at [248, 442] on span "Documento: DU - DOCUMENTO UNICO 26074789" at bounding box center [175, 440] width 216 height 12
copy span "26074789"
